Goal: Navigation & Orientation: Find specific page/section

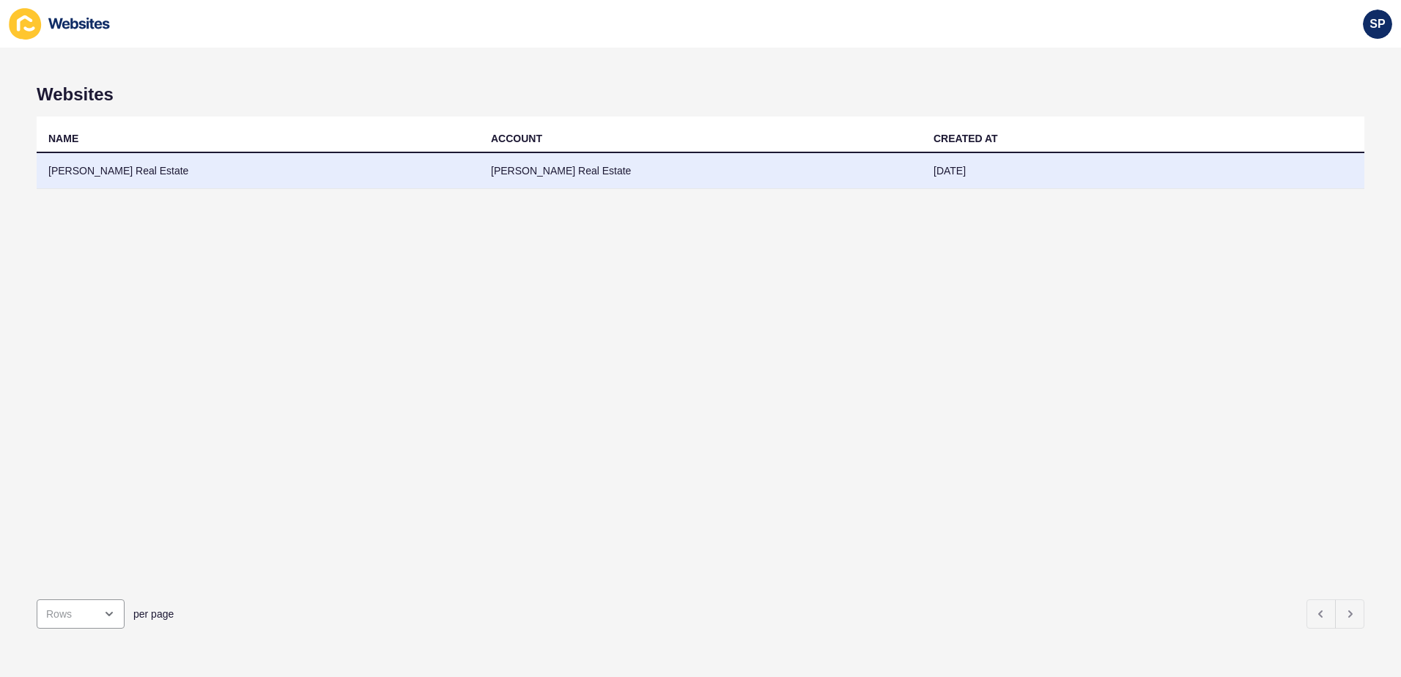
click at [83, 166] on td "[PERSON_NAME] Real Estate" at bounding box center [258, 171] width 443 height 36
click at [161, 177] on td "[PERSON_NAME] Real Estate" at bounding box center [258, 171] width 443 height 36
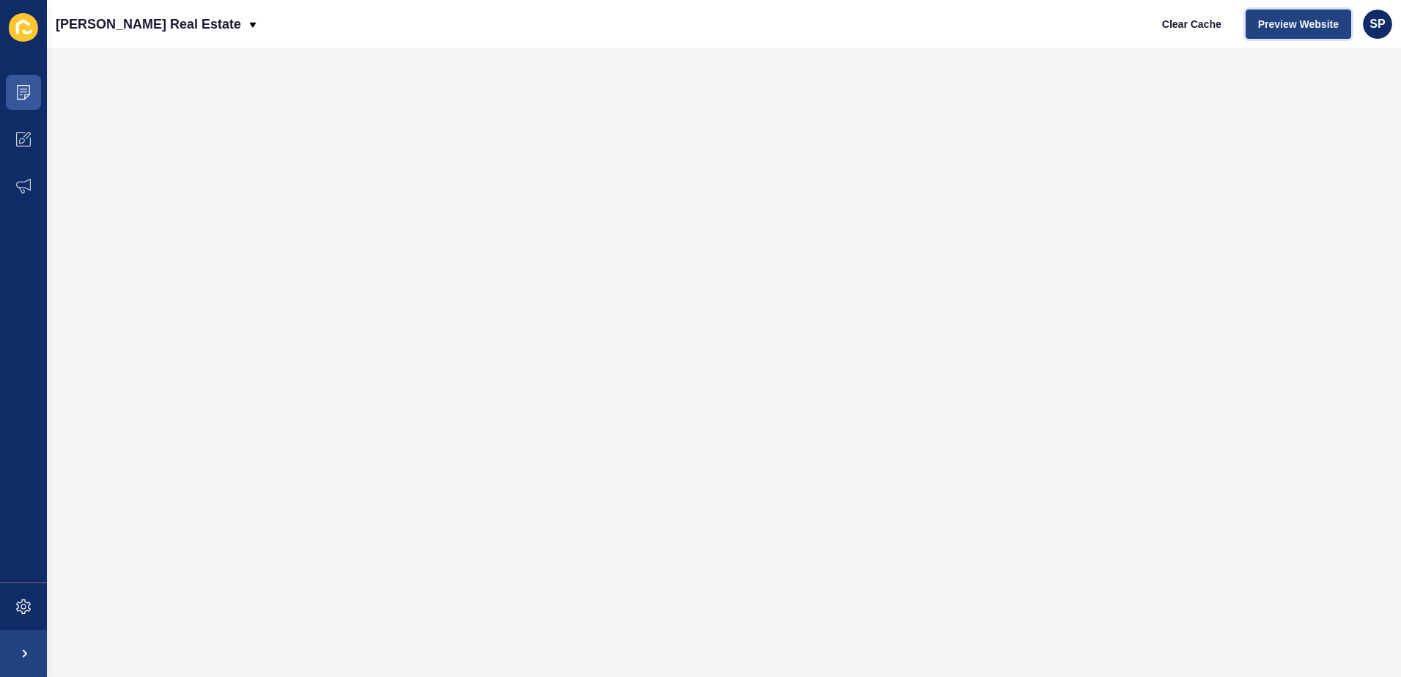
click at [1284, 19] on span "Preview Website" at bounding box center [1298, 24] width 81 height 15
click at [28, 91] on icon at bounding box center [23, 92] width 15 height 15
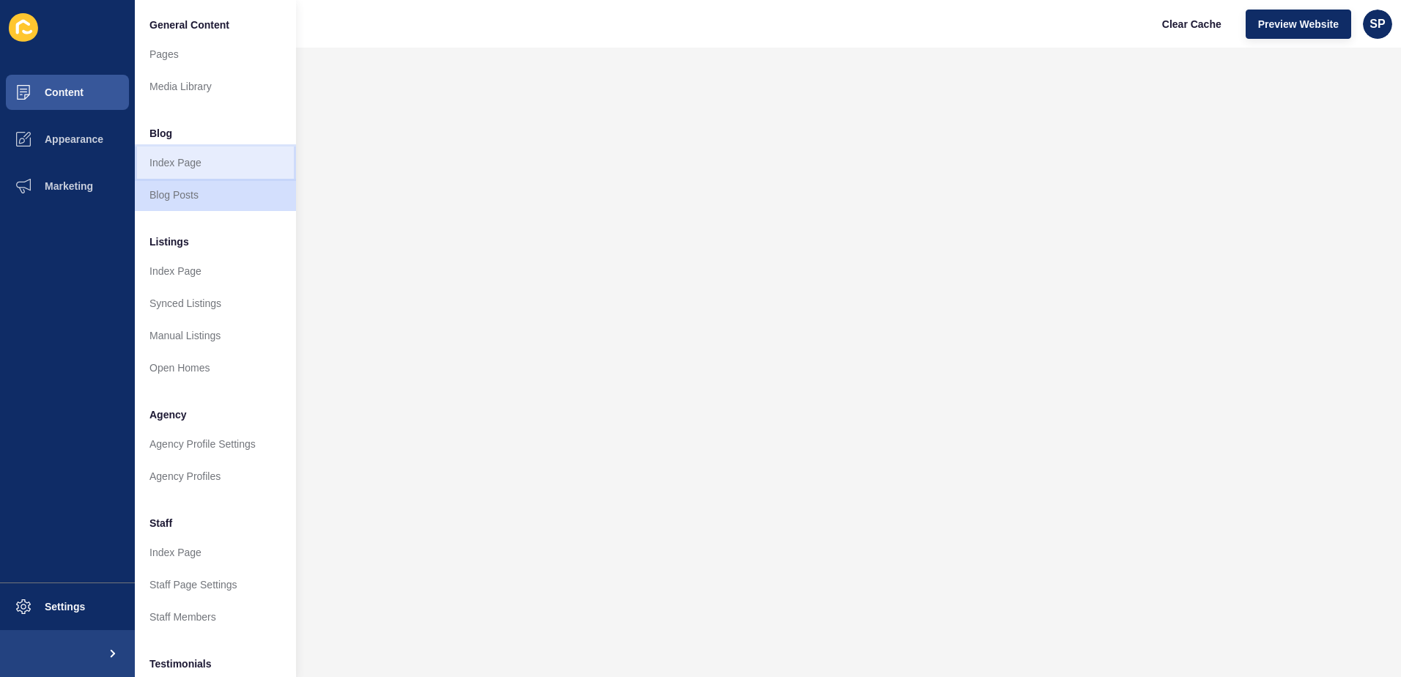
click at [188, 166] on link "Index Page" at bounding box center [215, 163] width 161 height 32
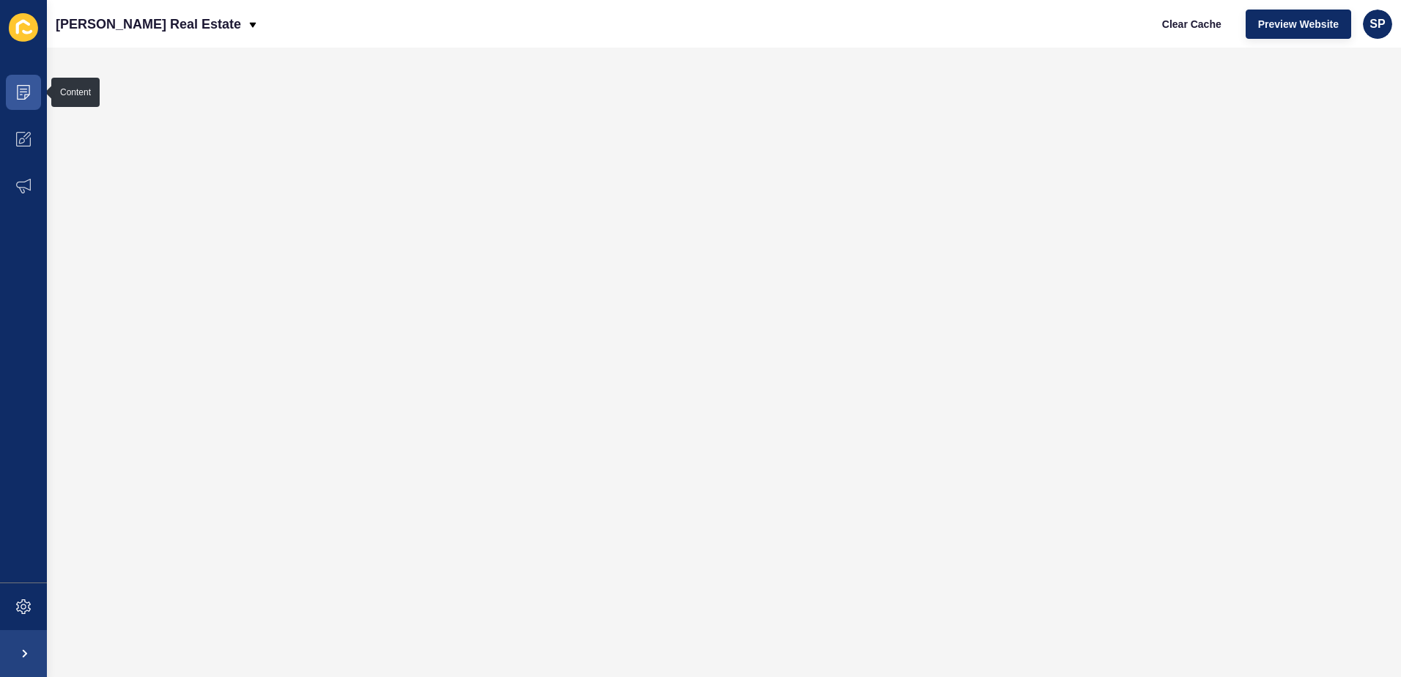
click at [25, 87] on icon at bounding box center [23, 92] width 15 height 15
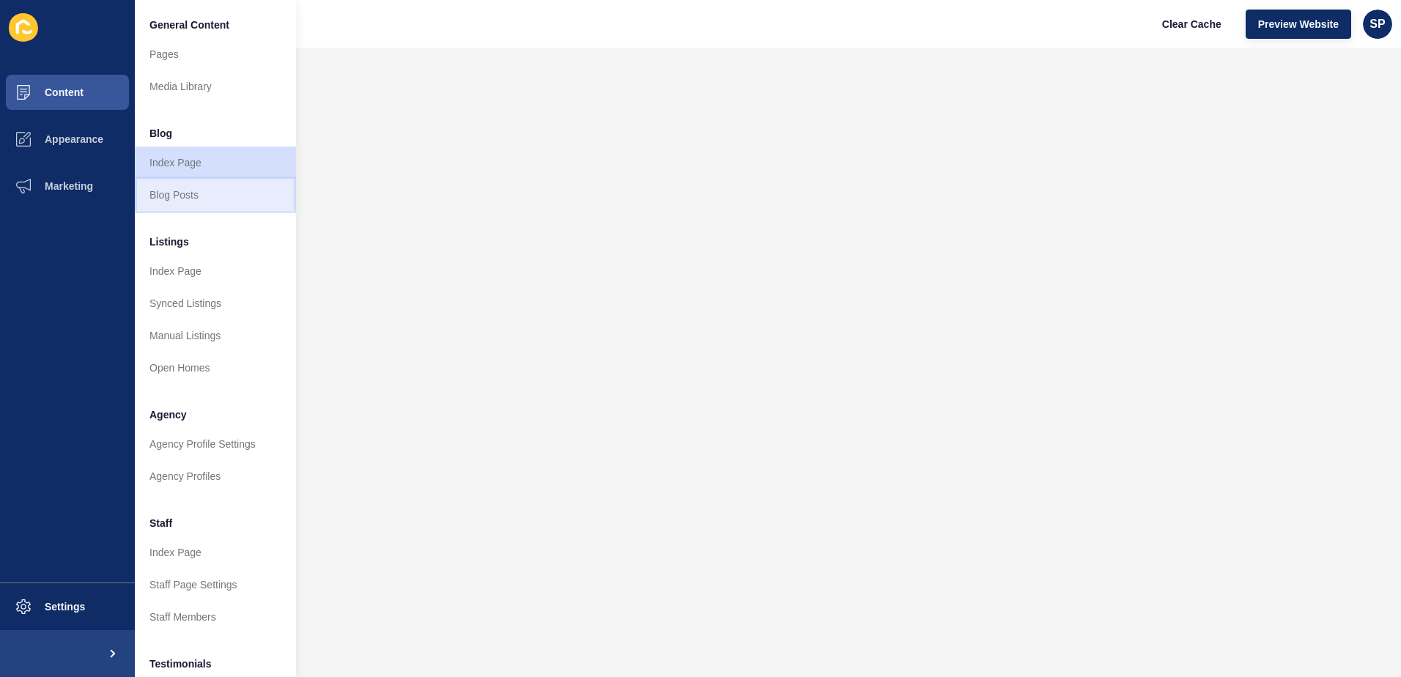
click at [168, 188] on link "Blog Posts" at bounding box center [215, 195] width 161 height 32
